Goal: Navigation & Orientation: Locate item on page

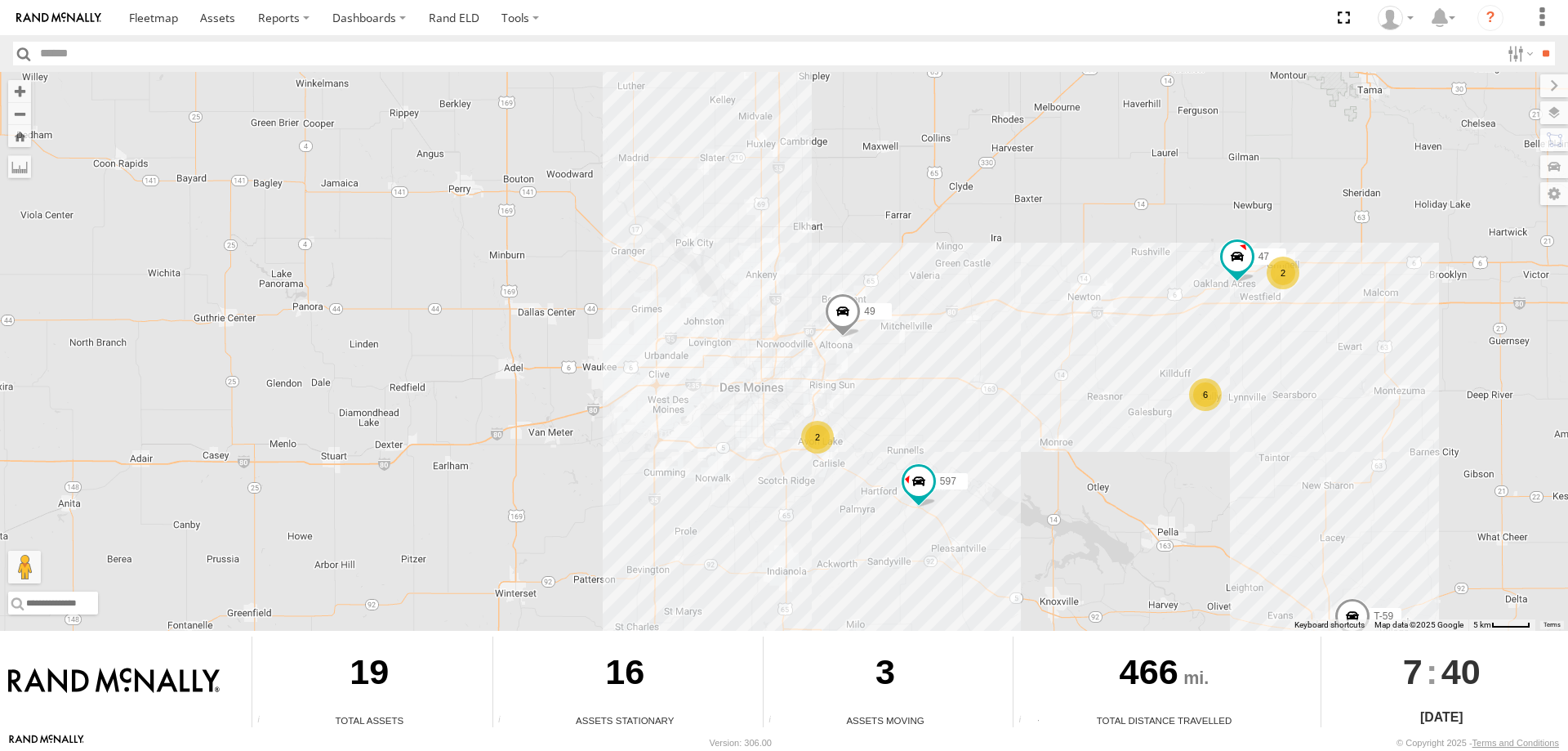
click at [843, 314] on span at bounding box center [843, 315] width 36 height 44
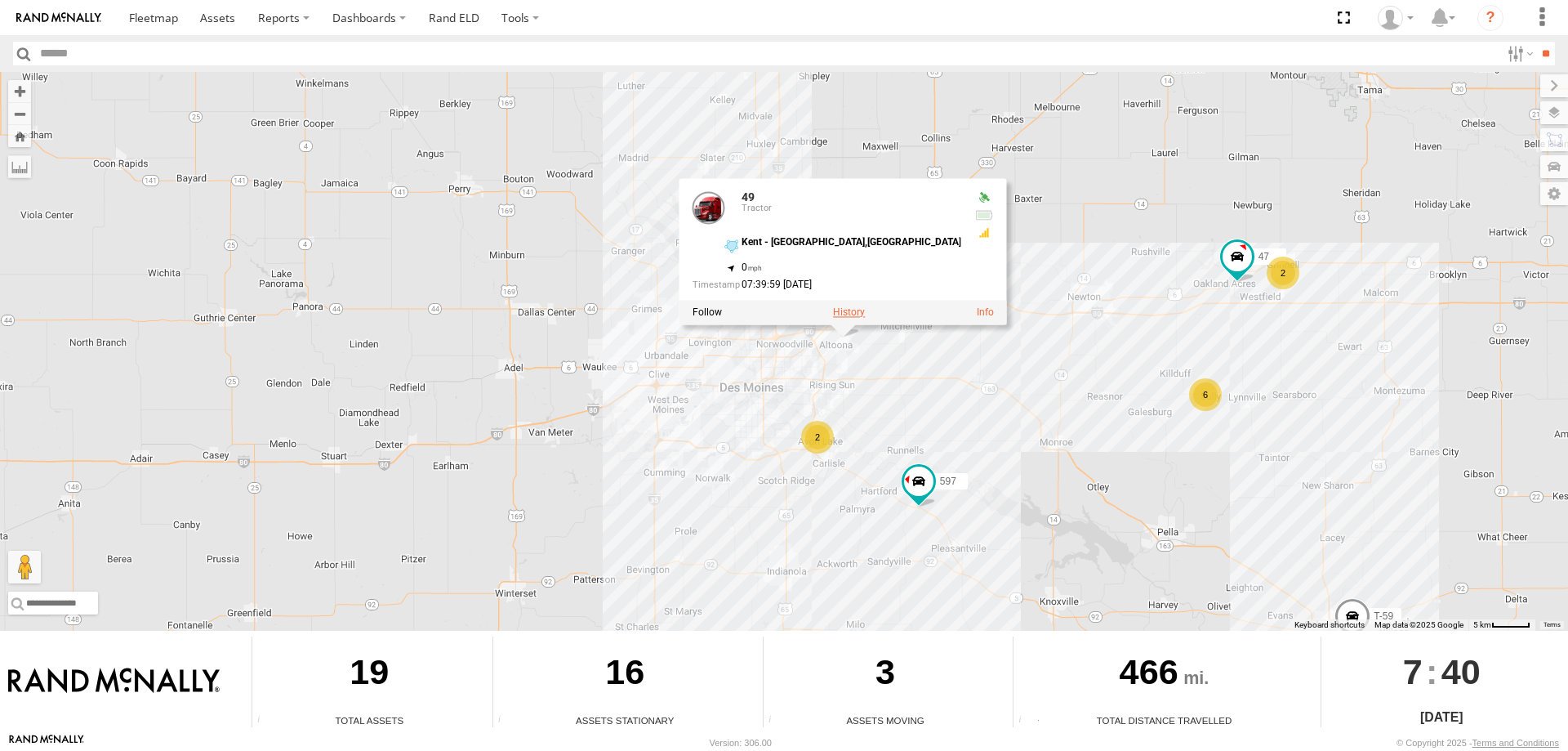
click at [843, 314] on label at bounding box center [849, 313] width 32 height 11
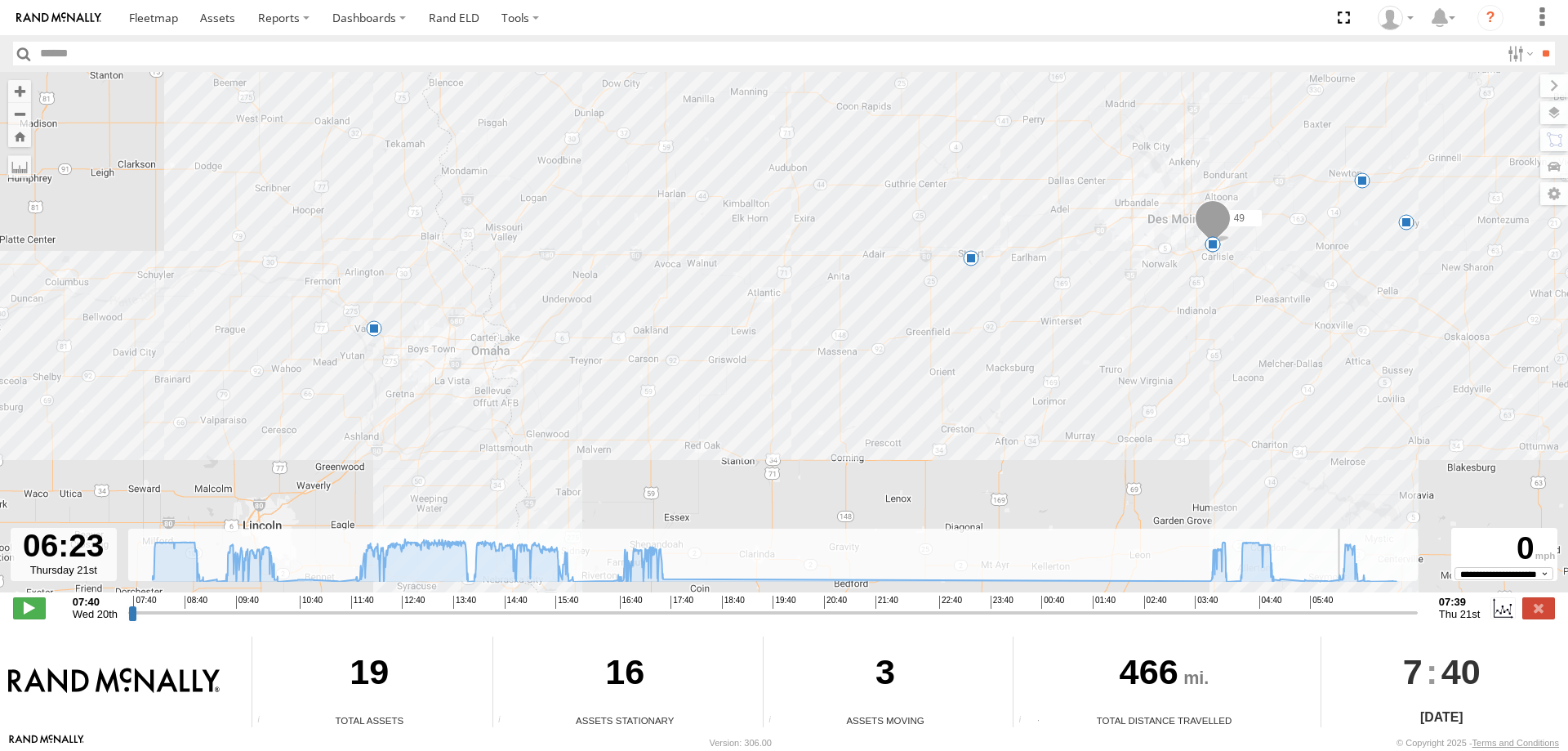
drag, startPoint x: 130, startPoint y: 613, endPoint x: 1344, endPoint y: 600, distance: 1214.1
type input "**********"
click at [1344, 605] on input "range" at bounding box center [773, 612] width 1290 height 15
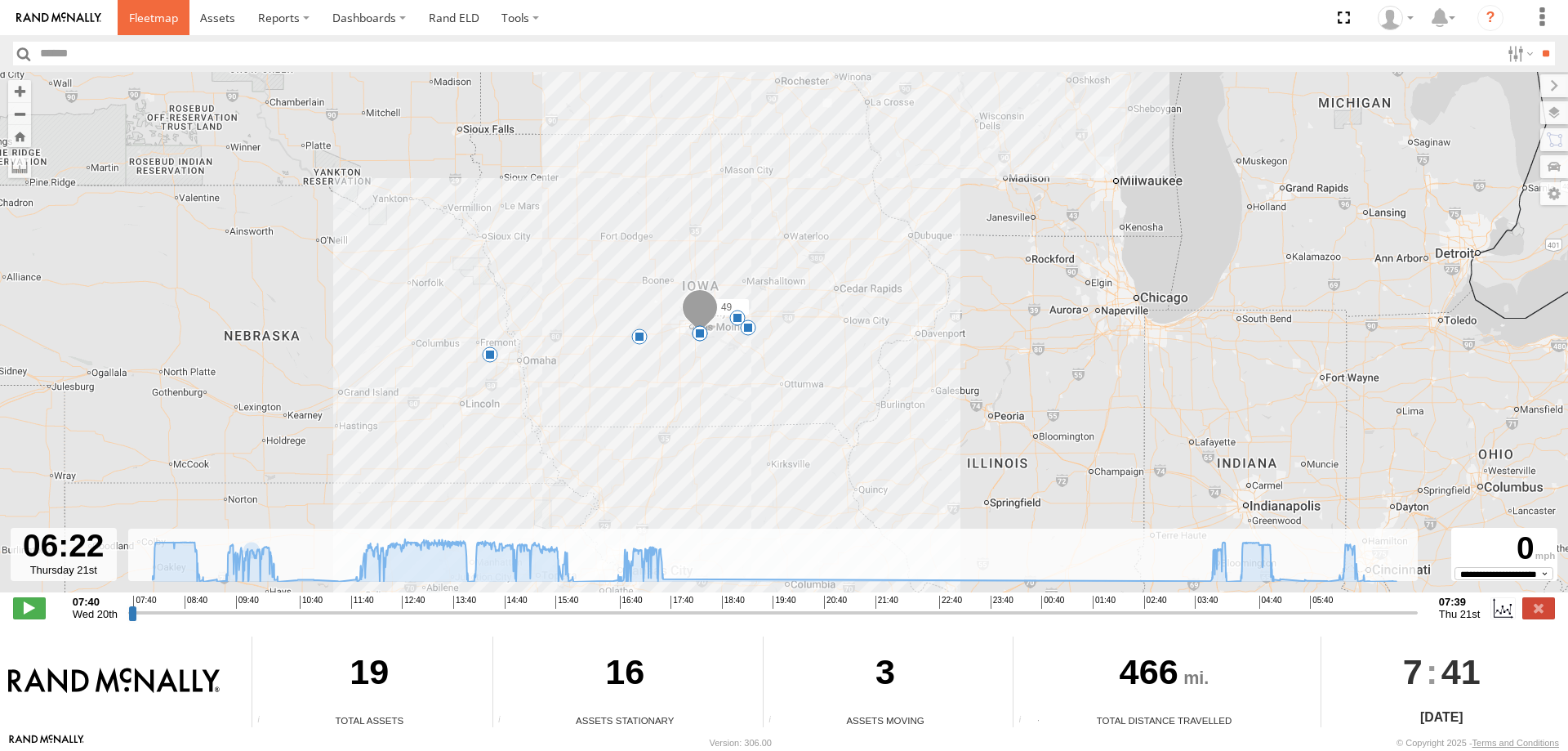
click at [153, 14] on span at bounding box center [154, 17] width 49 height 15
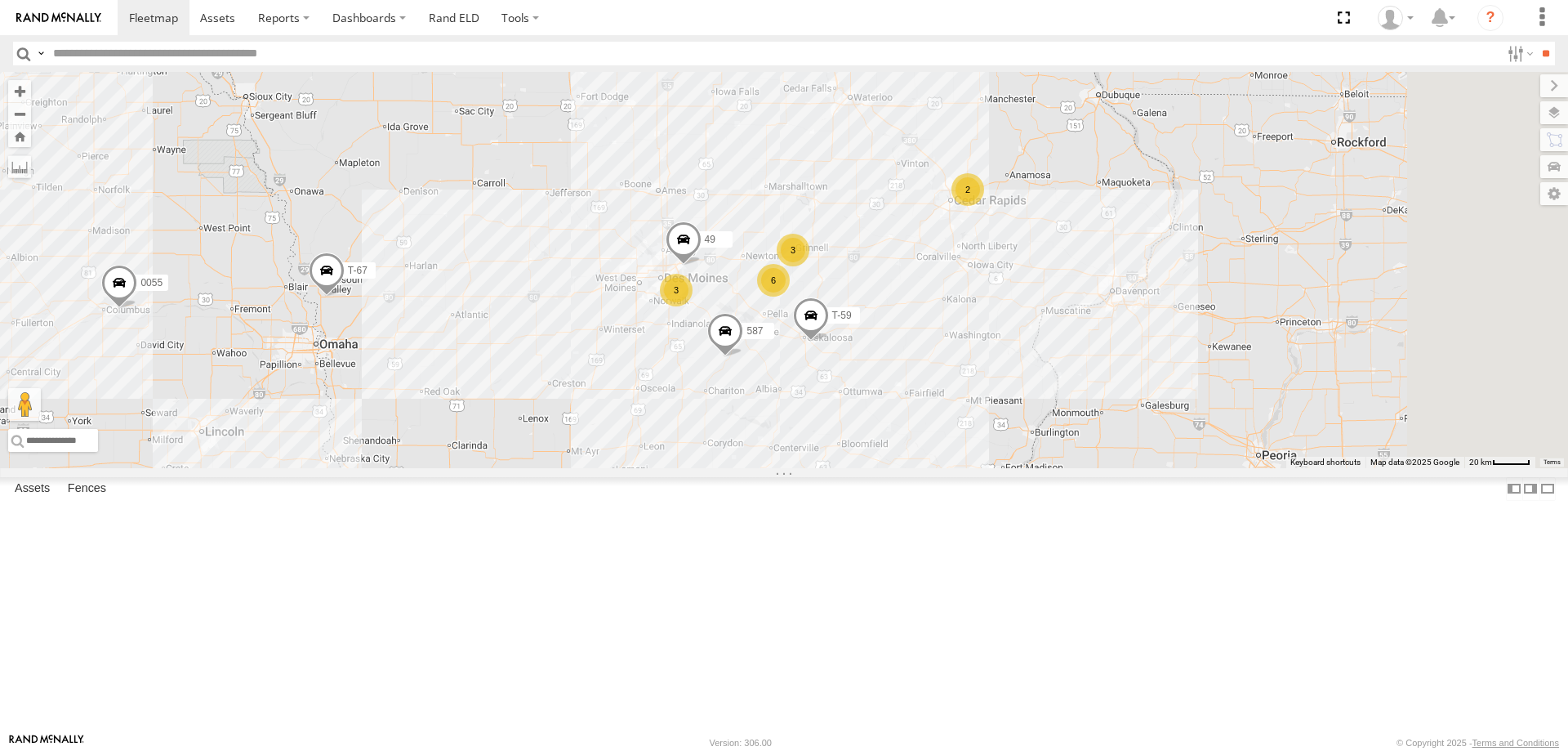
drag, startPoint x: 1066, startPoint y: 272, endPoint x: 874, endPoint y: 262, distance: 192.3
click at [874, 262] on div "6 3 3 2 0055 T-59 T-67 49 587" at bounding box center [784, 269] width 1568 height 397
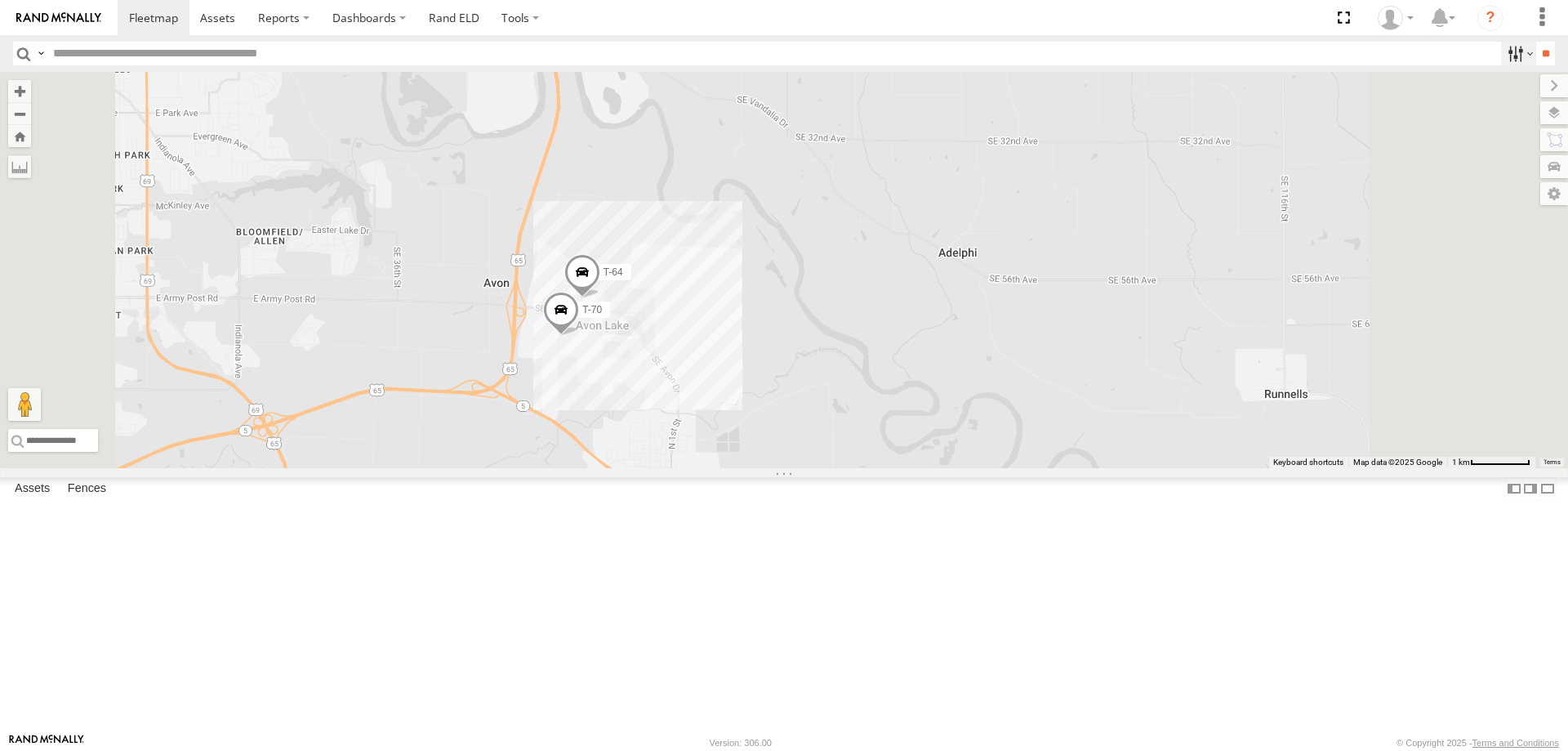
click at [1511, 46] on label at bounding box center [1518, 53] width 35 height 24
click at [0, 0] on span "Tractor" at bounding box center [0, 0] width 0 height 0
click at [1536, 48] on input "**" at bounding box center [1545, 53] width 19 height 24
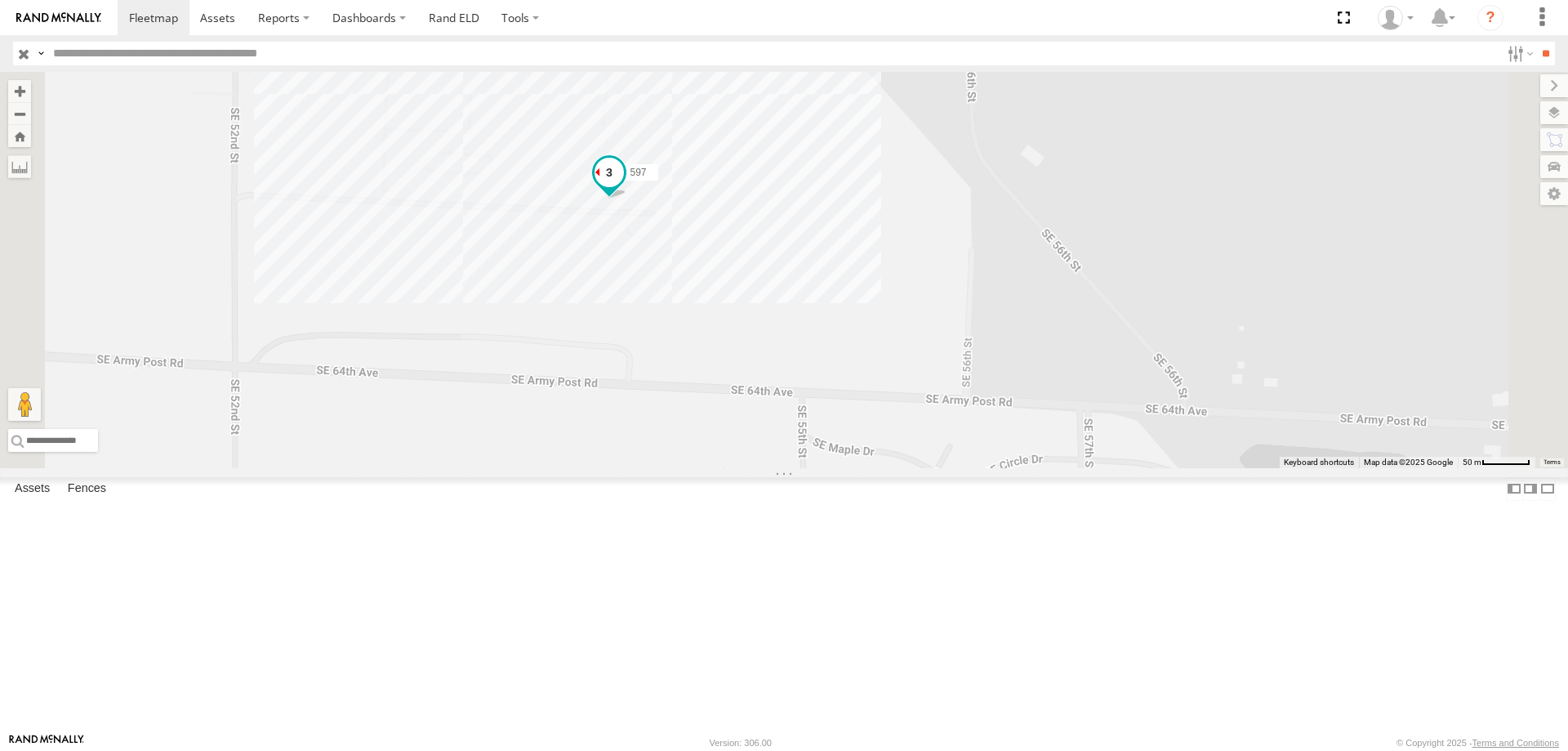
click at [624, 188] on span at bounding box center [608, 171] width 29 height 29
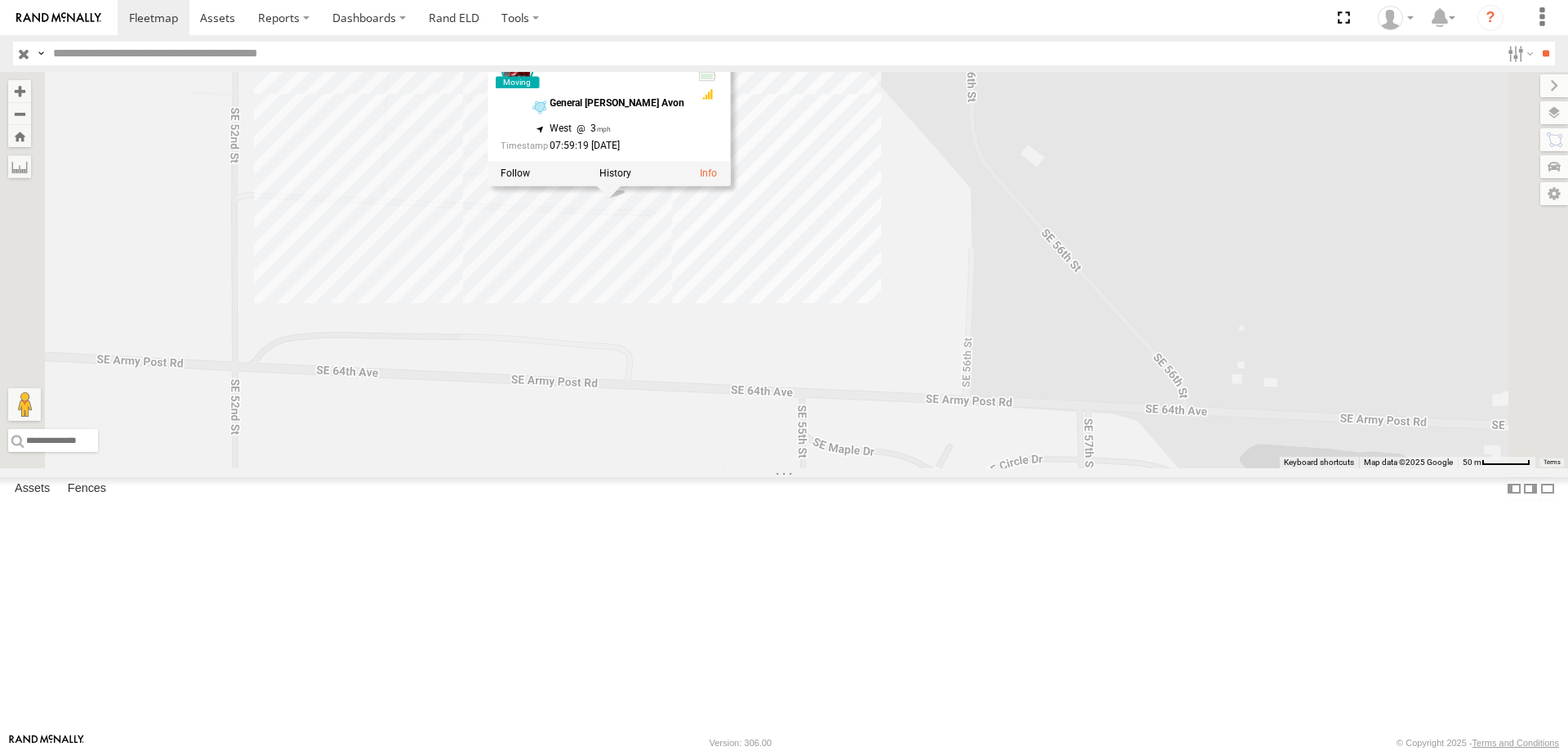
click at [891, 361] on div "545 0055 587 47 49 597 597 Tractor General [PERSON_NAME] Avon 41.52606 , -93.50…" at bounding box center [784, 269] width 1568 height 397
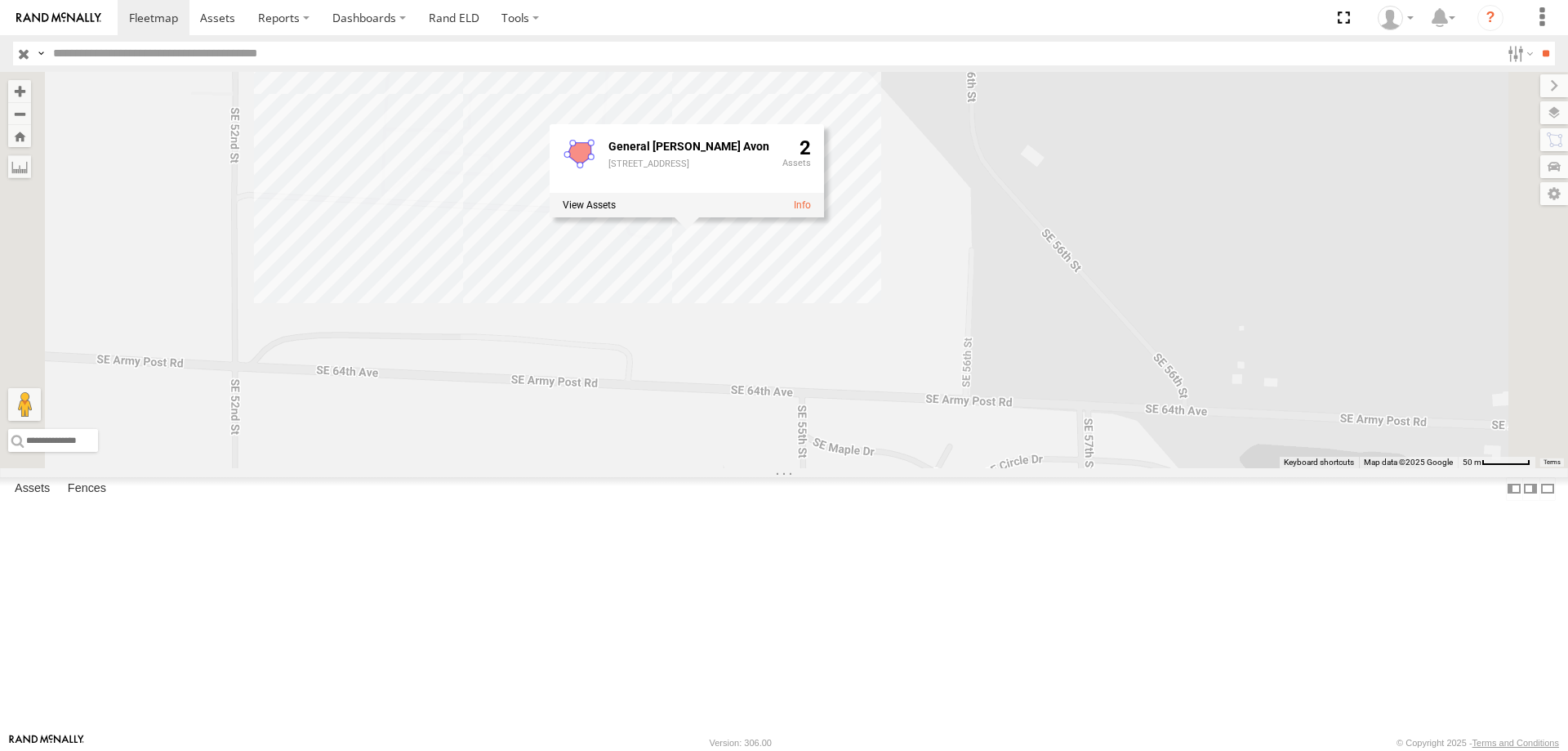
click at [1095, 409] on div "545 0055 587 47 49 597 [GEOGRAPHIC_DATA][PERSON_NAME][STREET_ADDRESS] 2" at bounding box center [784, 269] width 1568 height 397
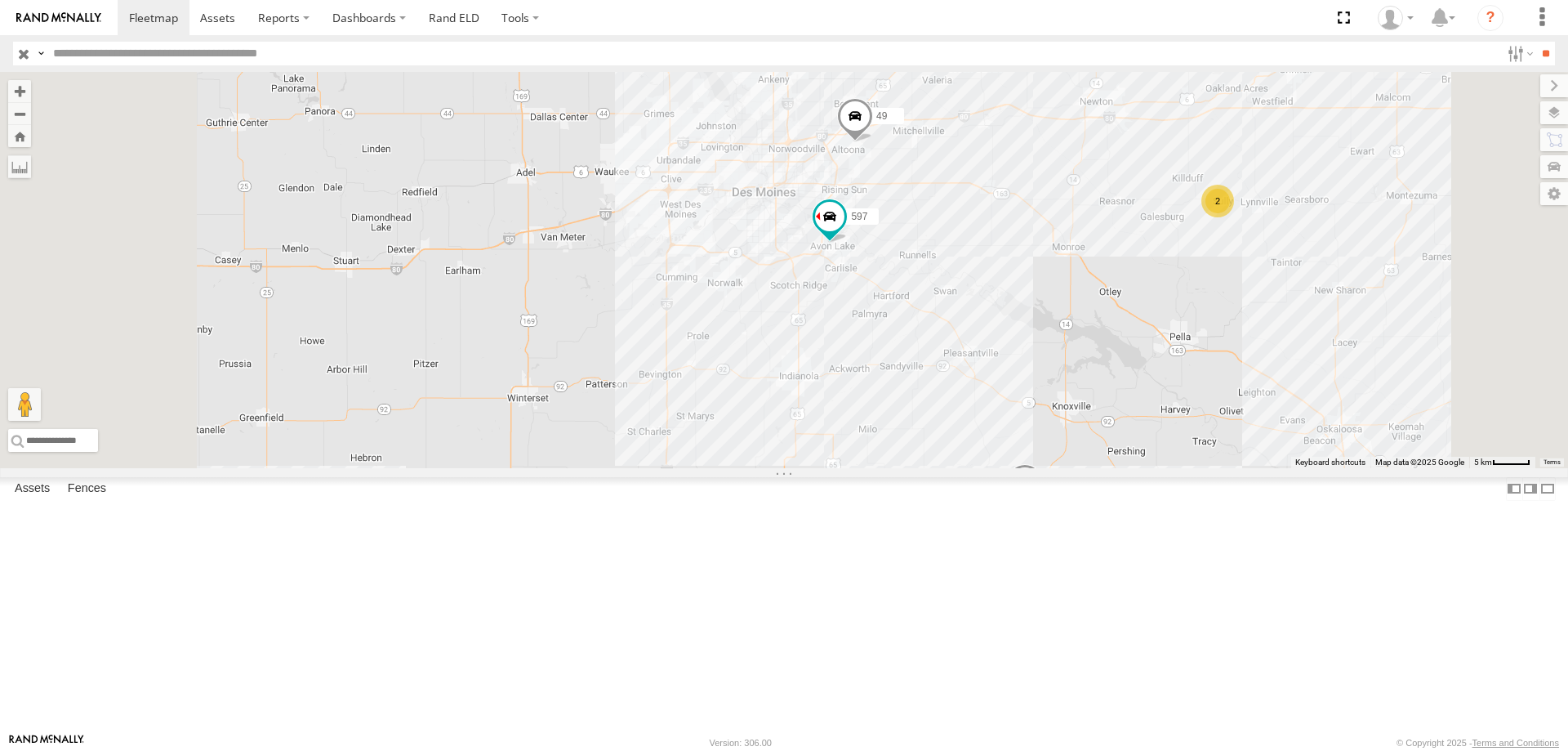
drag, startPoint x: 1111, startPoint y: 310, endPoint x: 1052, endPoint y: 311, distance: 59.0
click at [1052, 311] on div "545 0055 587 47 49 597 2" at bounding box center [784, 269] width 1568 height 397
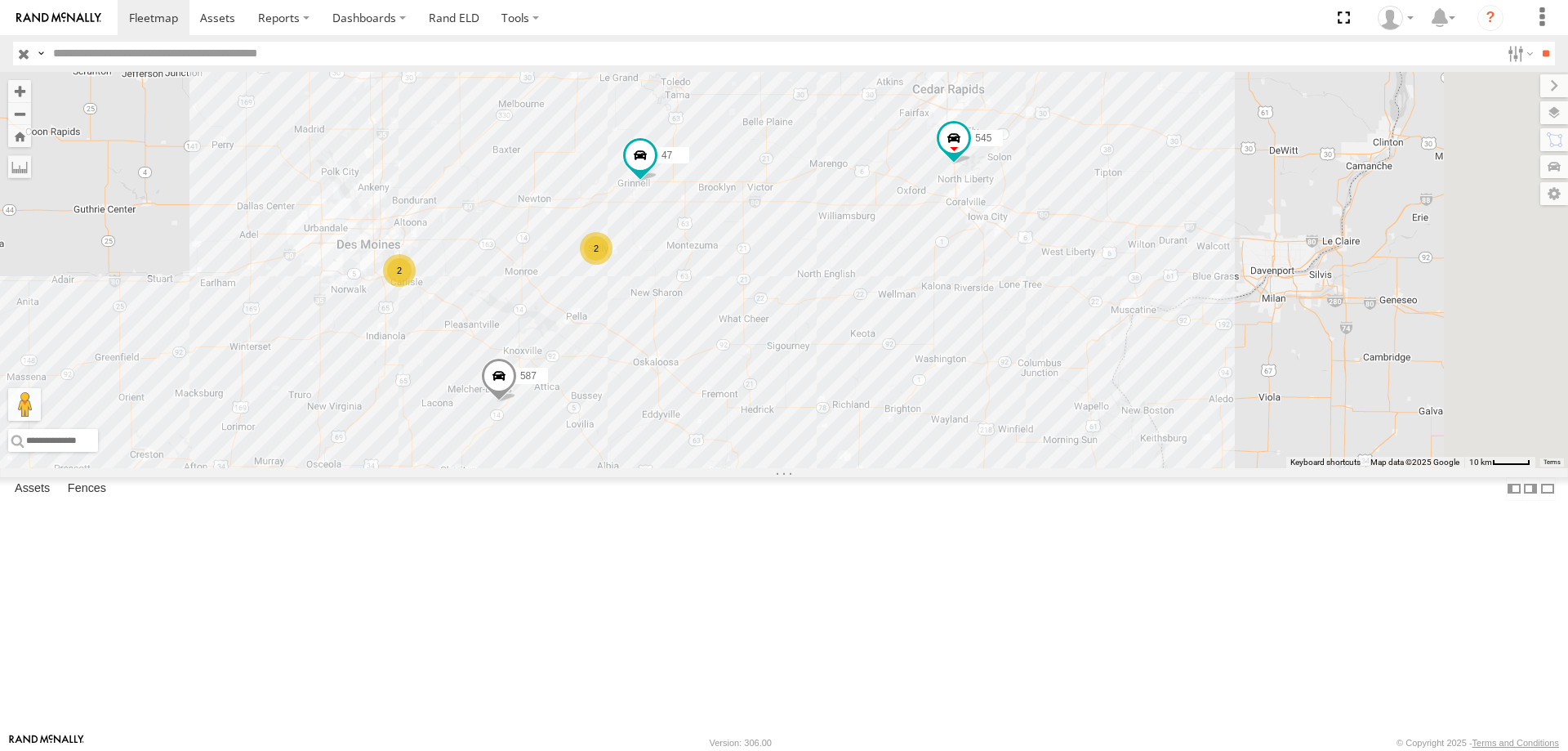
drag, startPoint x: 1142, startPoint y: 395, endPoint x: 1000, endPoint y: 447, distance: 151.2
click at [1000, 447] on div "47 587 545 2 2" at bounding box center [784, 269] width 1568 height 397
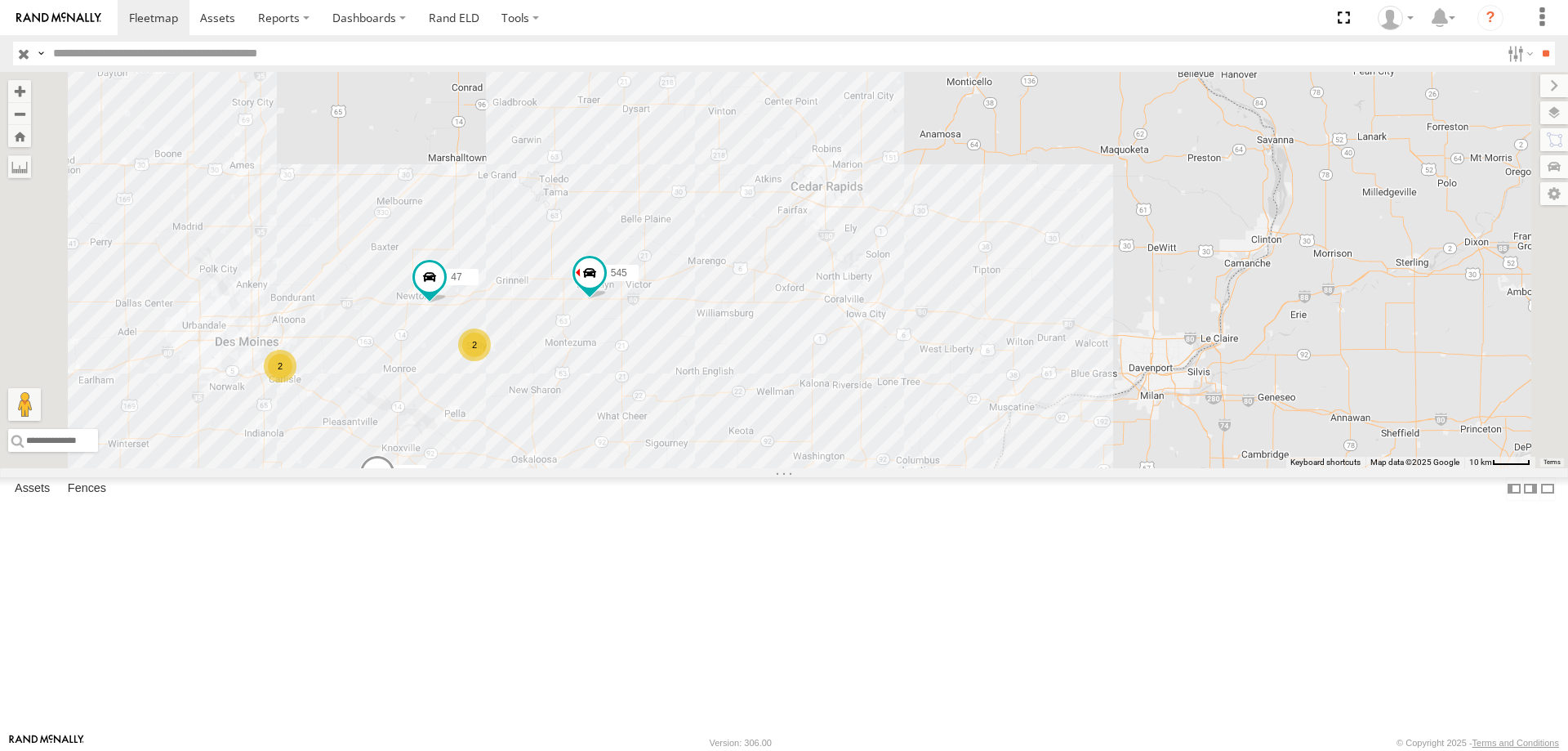
drag, startPoint x: 828, startPoint y: 527, endPoint x: 920, endPoint y: 508, distance: 93.9
click at [920, 468] on div "545 47 587 2 2" at bounding box center [784, 269] width 1568 height 397
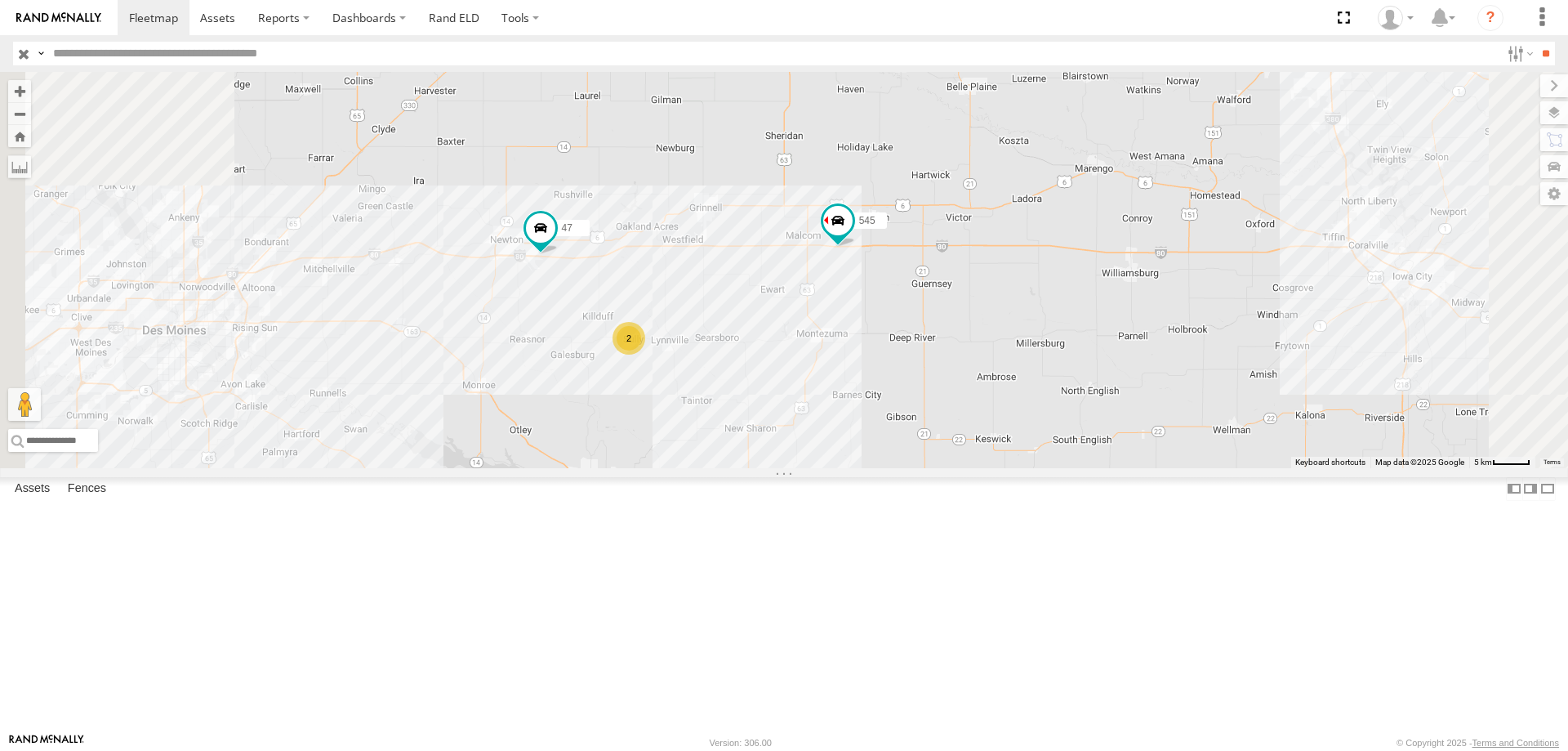
click at [768, 398] on div "545 587 47 2" at bounding box center [784, 269] width 1568 height 397
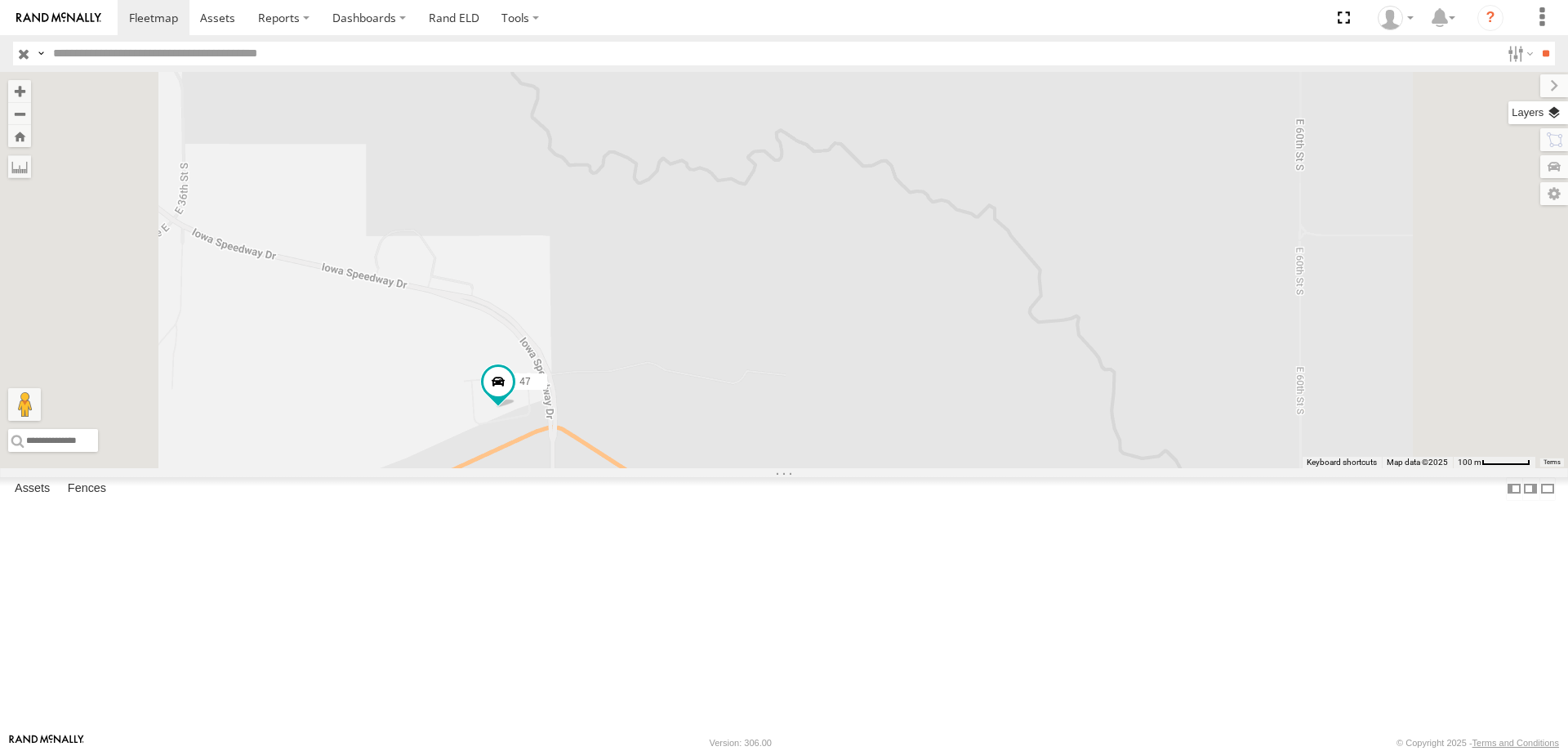
click at [1552, 118] on label at bounding box center [1538, 113] width 59 height 23
click at [0, 0] on span "Basemaps" at bounding box center [0, 0] width 0 height 0
click at [0, 0] on span "Satellite + Roadmap" at bounding box center [0, 0] width 0 height 0
